Goal: Information Seeking & Learning: Understand process/instructions

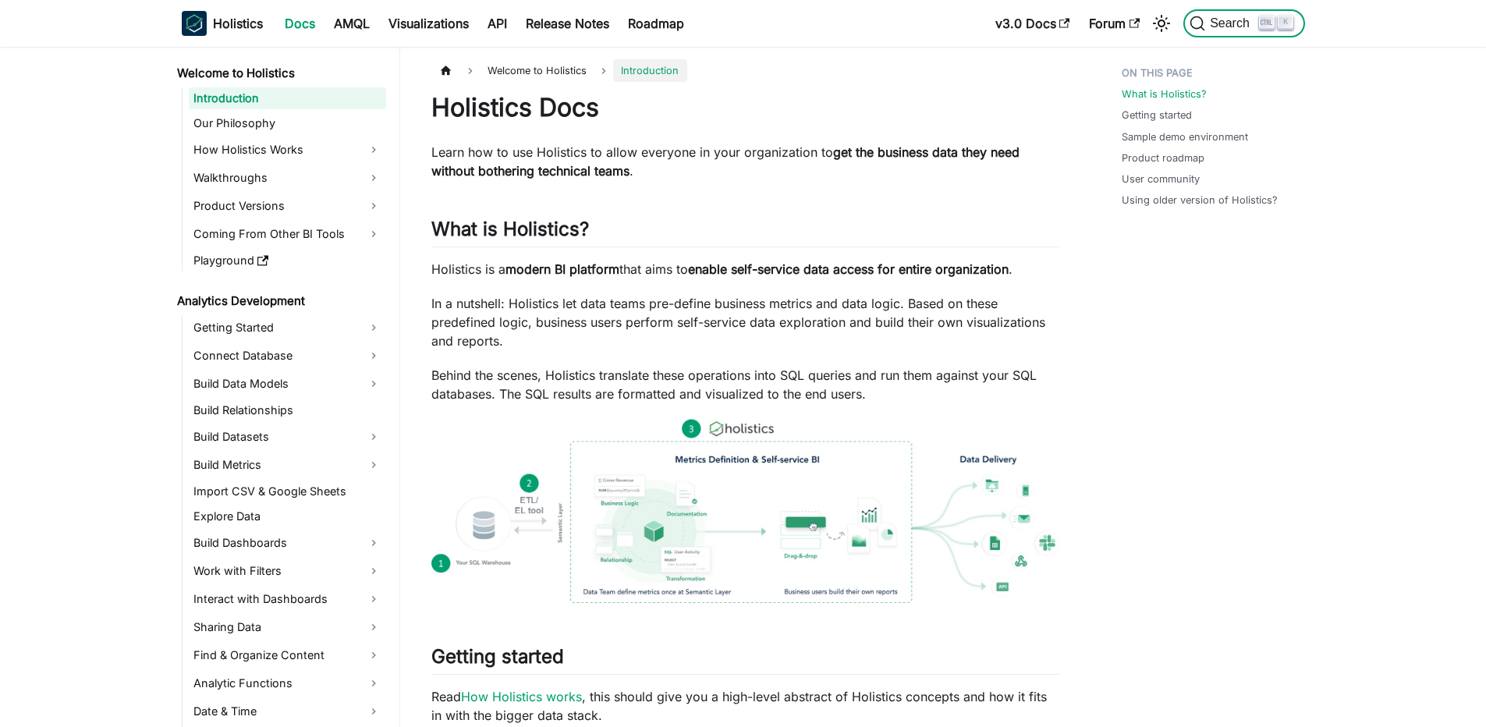
click at [1250, 18] on span "Search" at bounding box center [1232, 23] width 54 height 14
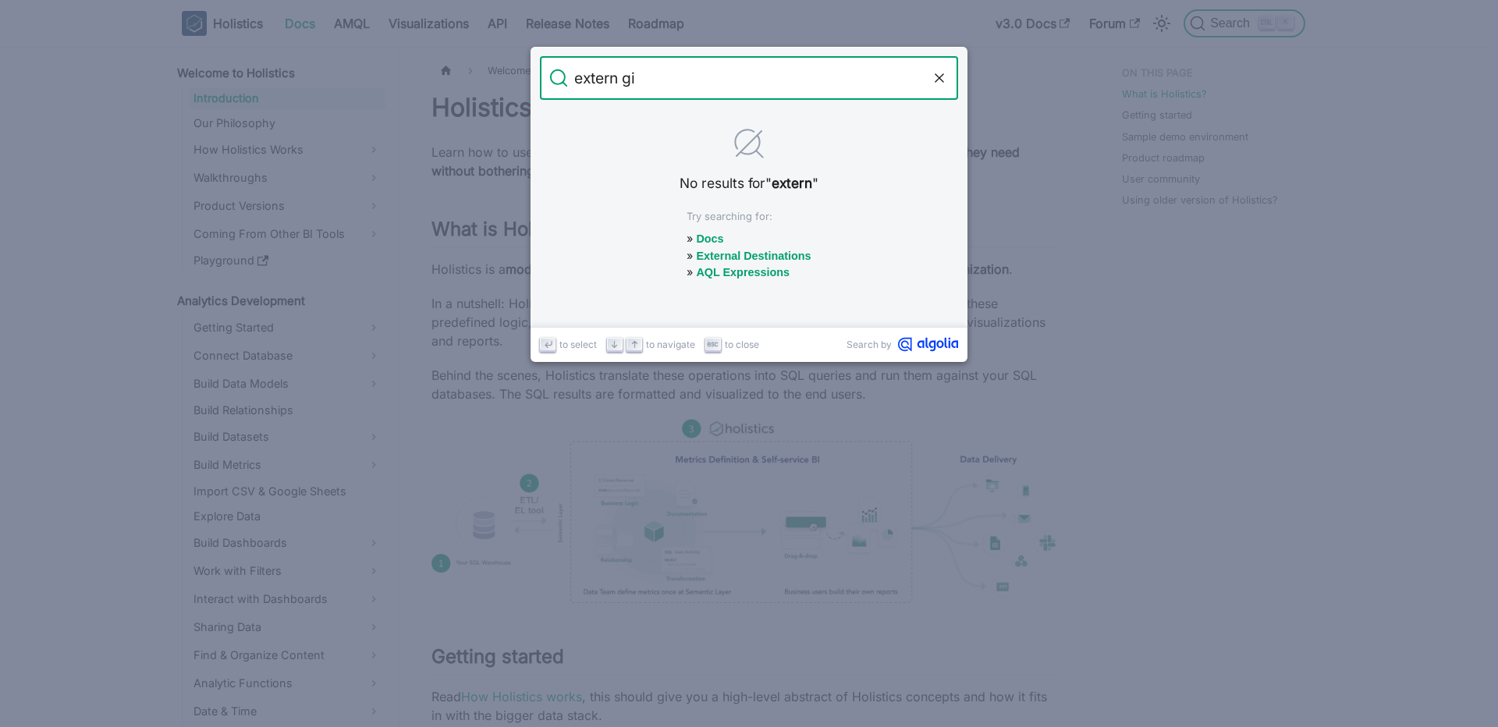
type input "extern git"
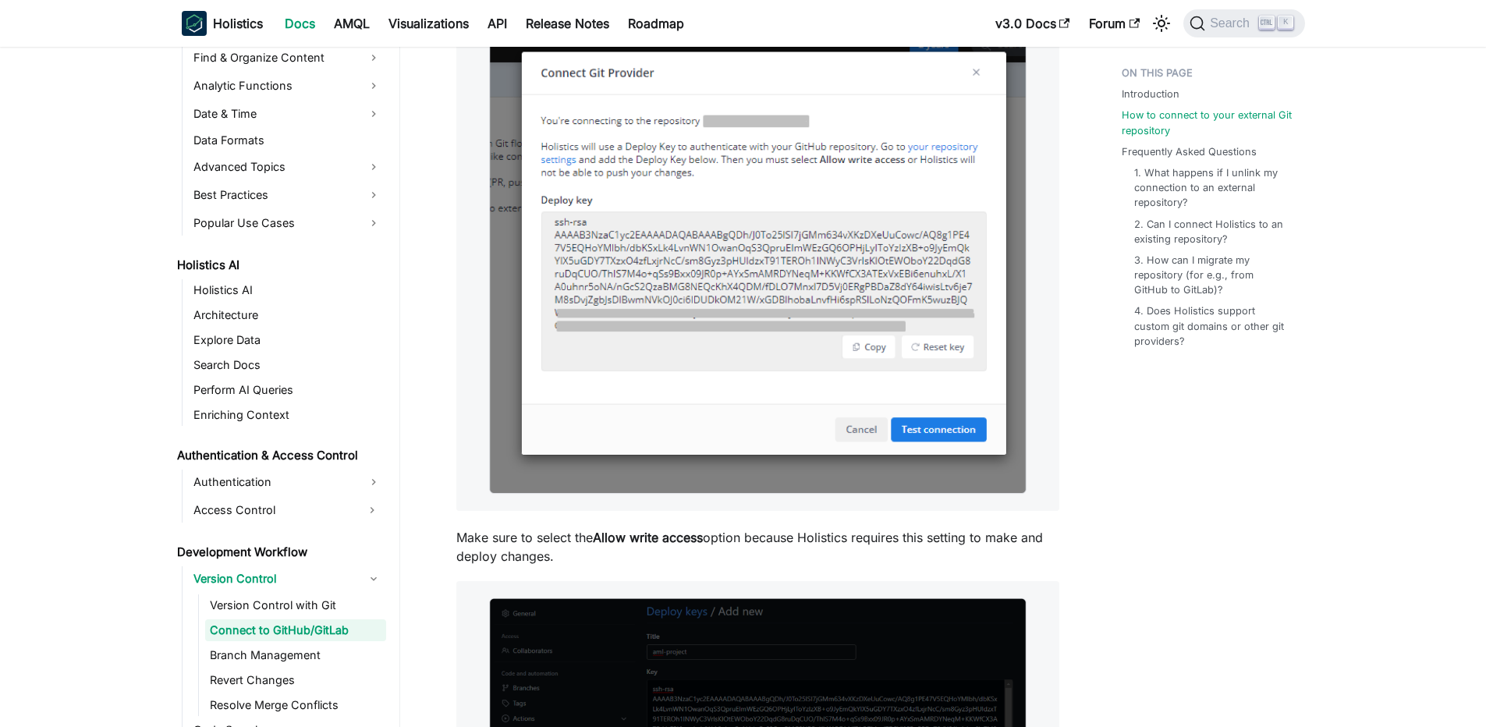
scroll to position [1498, 0]
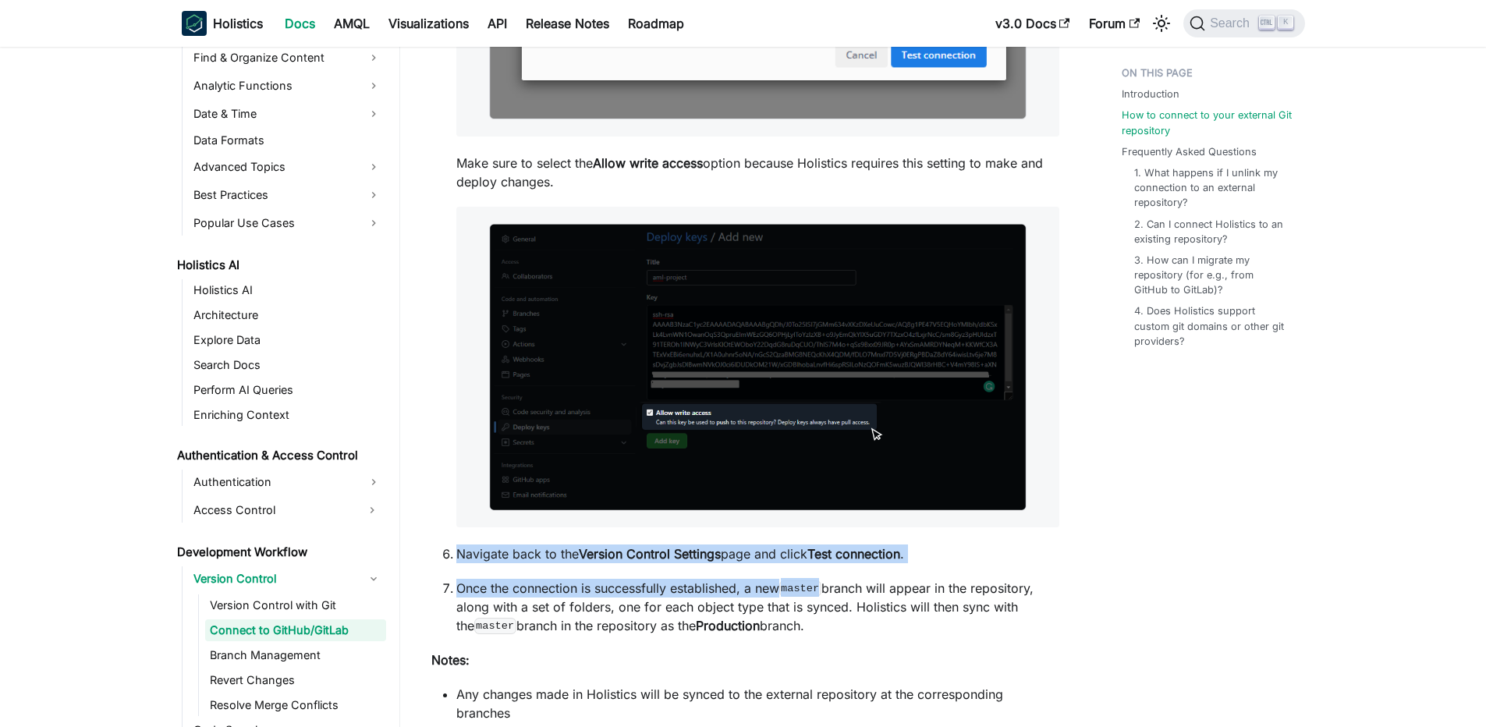
drag, startPoint x: 452, startPoint y: 547, endPoint x: 829, endPoint y: 587, distance: 379.0
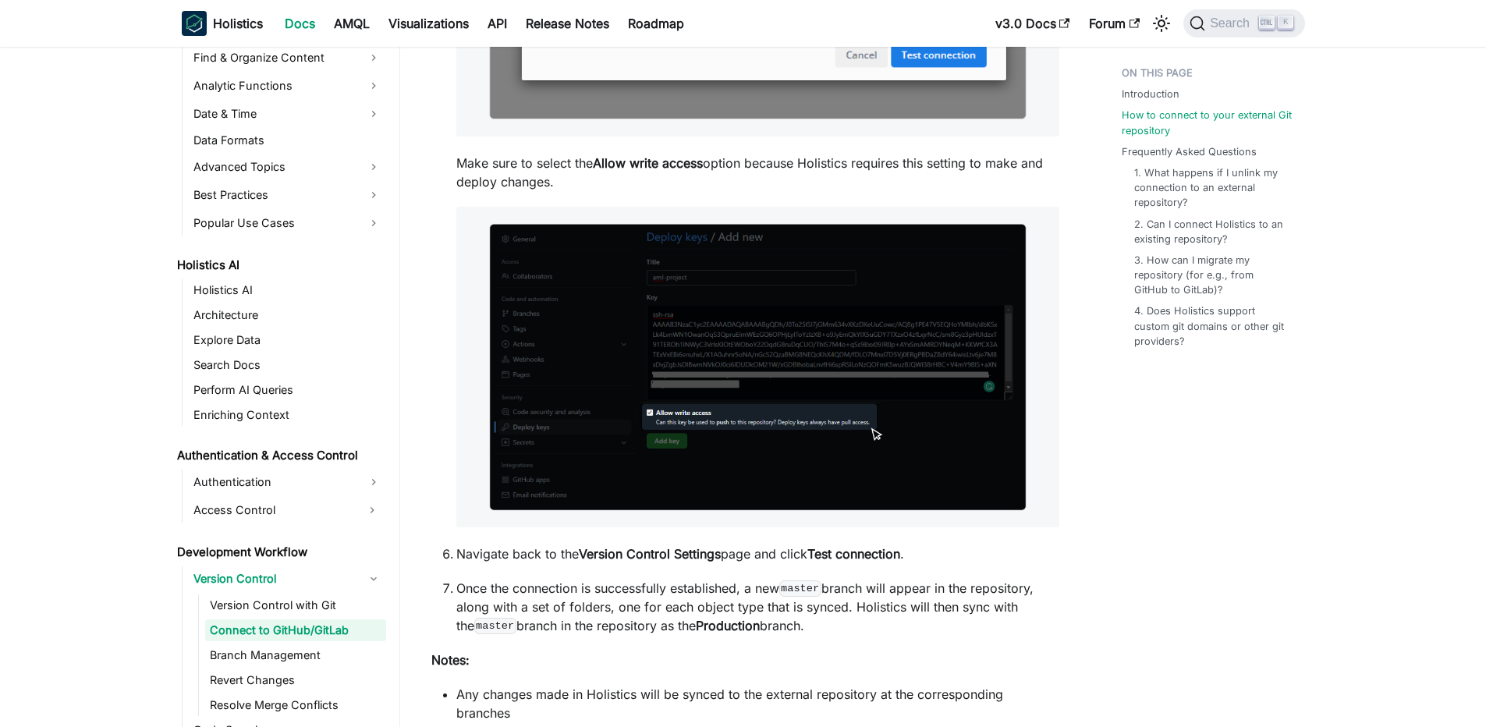
click at [829, 587] on p "Once the connection is successfully established, a new master branch will appea…" at bounding box center [757, 607] width 603 height 56
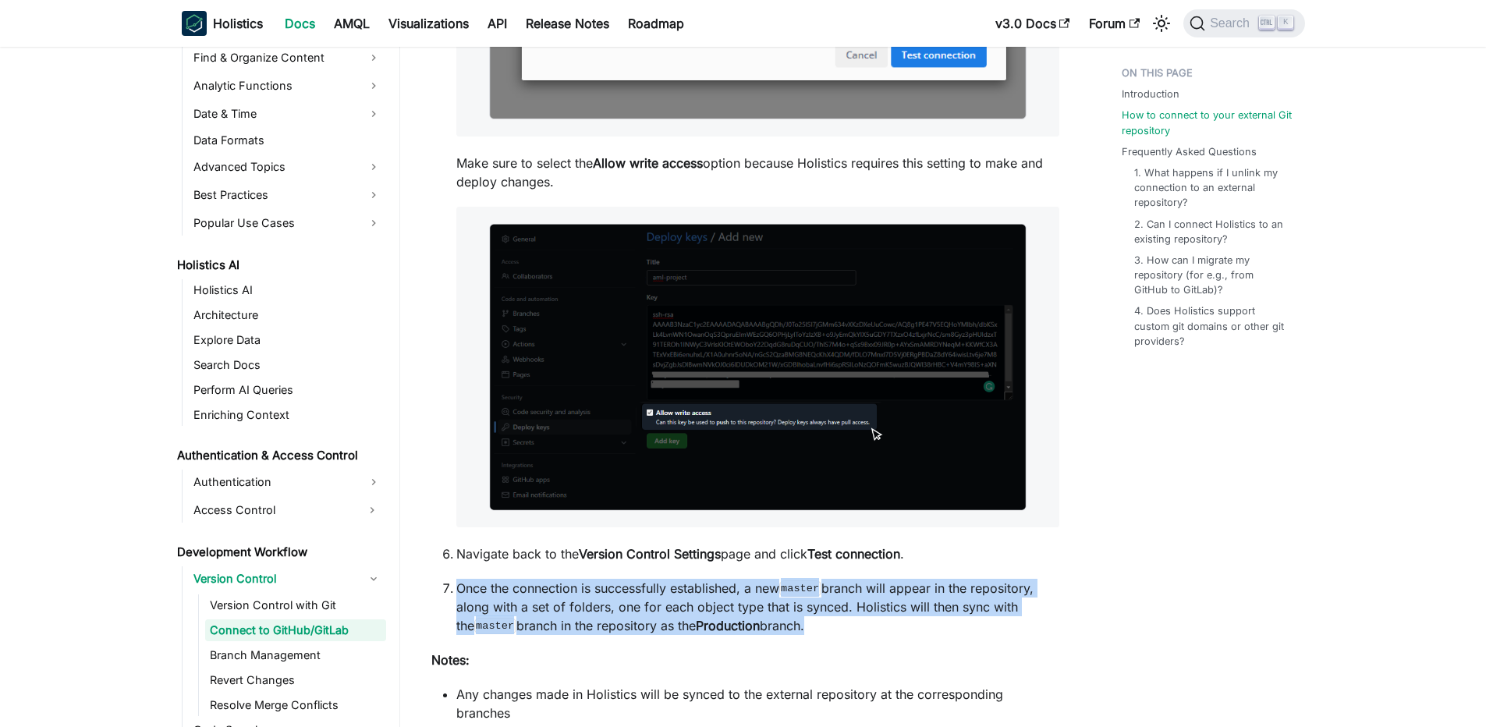
click at [829, 587] on p "Once the connection is successfully established, a new master branch will appea…" at bounding box center [757, 607] width 603 height 56
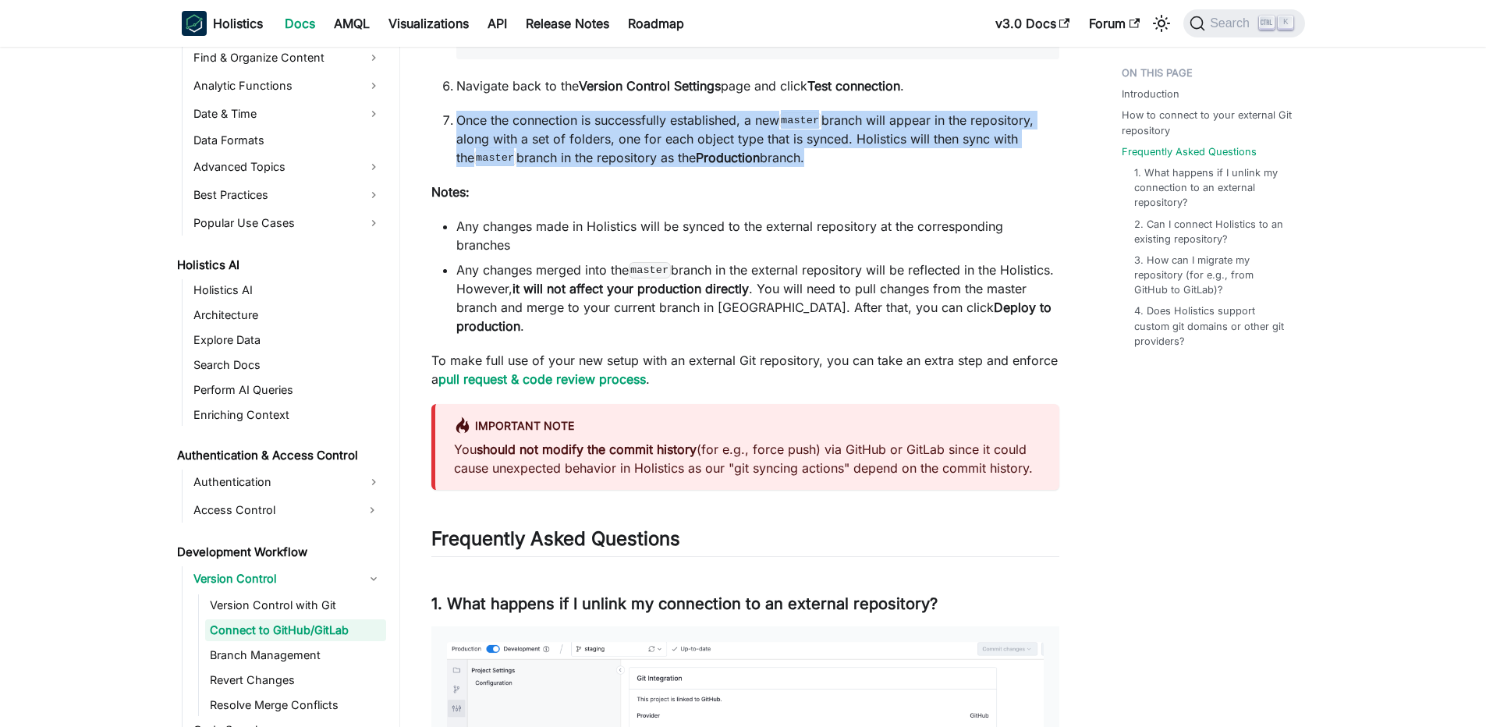
scroll to position [2434, 0]
